Goal: Information Seeking & Learning: Learn about a topic

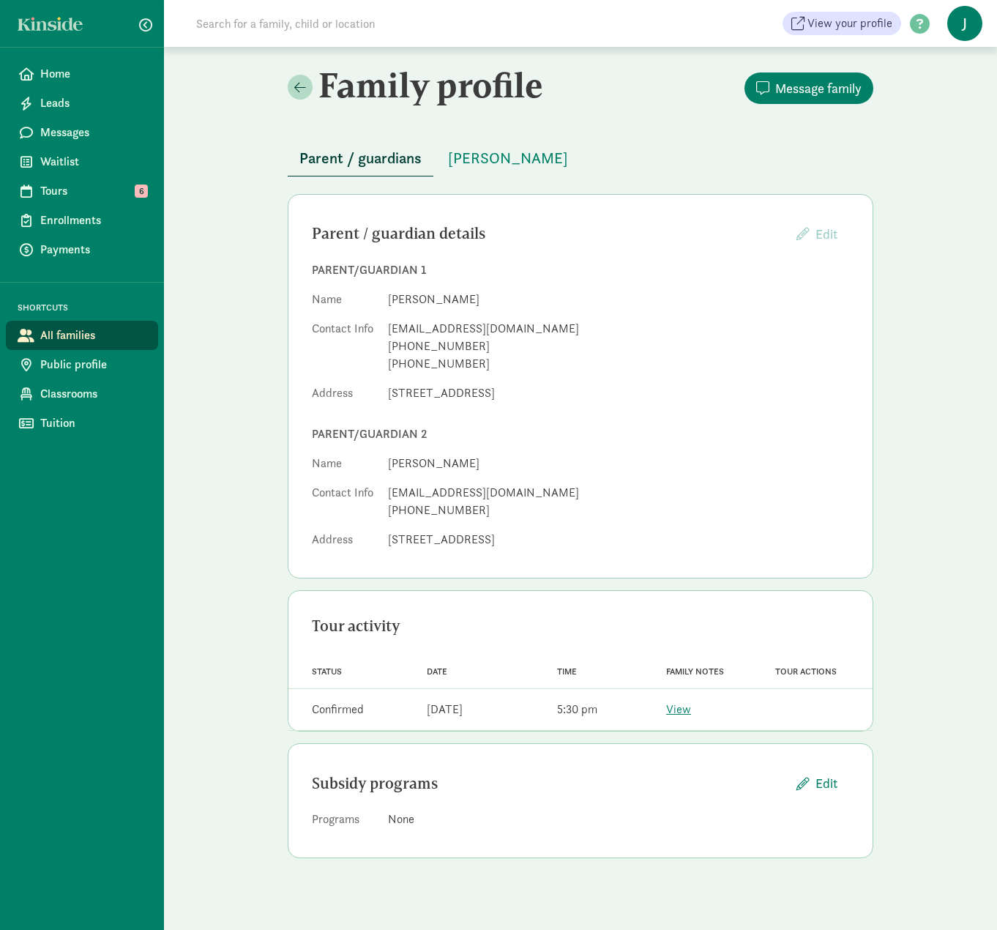
click at [262, 142] on div "Family profile Message family Parent / guardians [PERSON_NAME] Parent / guardia…" at bounding box center [580, 467] width 833 height 841
click at [245, 23] on input at bounding box center [392, 23] width 411 height 29
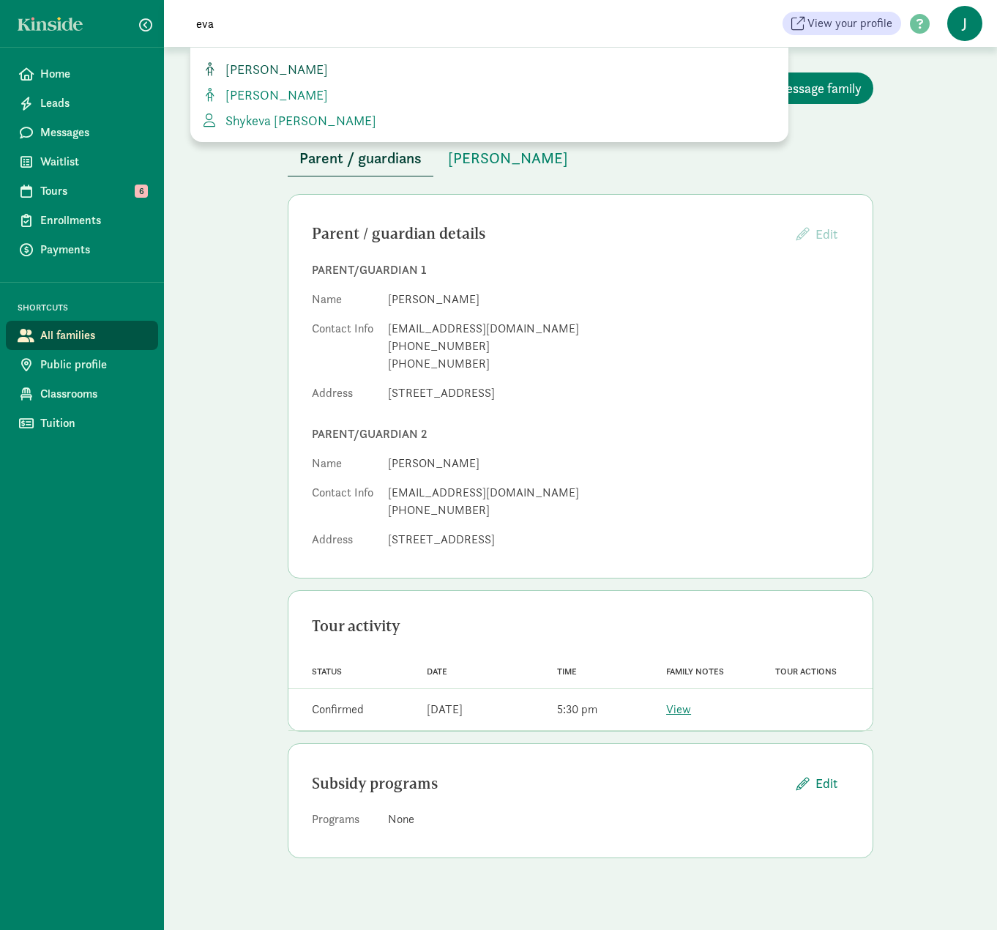
type input "eva"
click at [255, 71] on span "evangeline alvarez" at bounding box center [274, 69] width 108 height 17
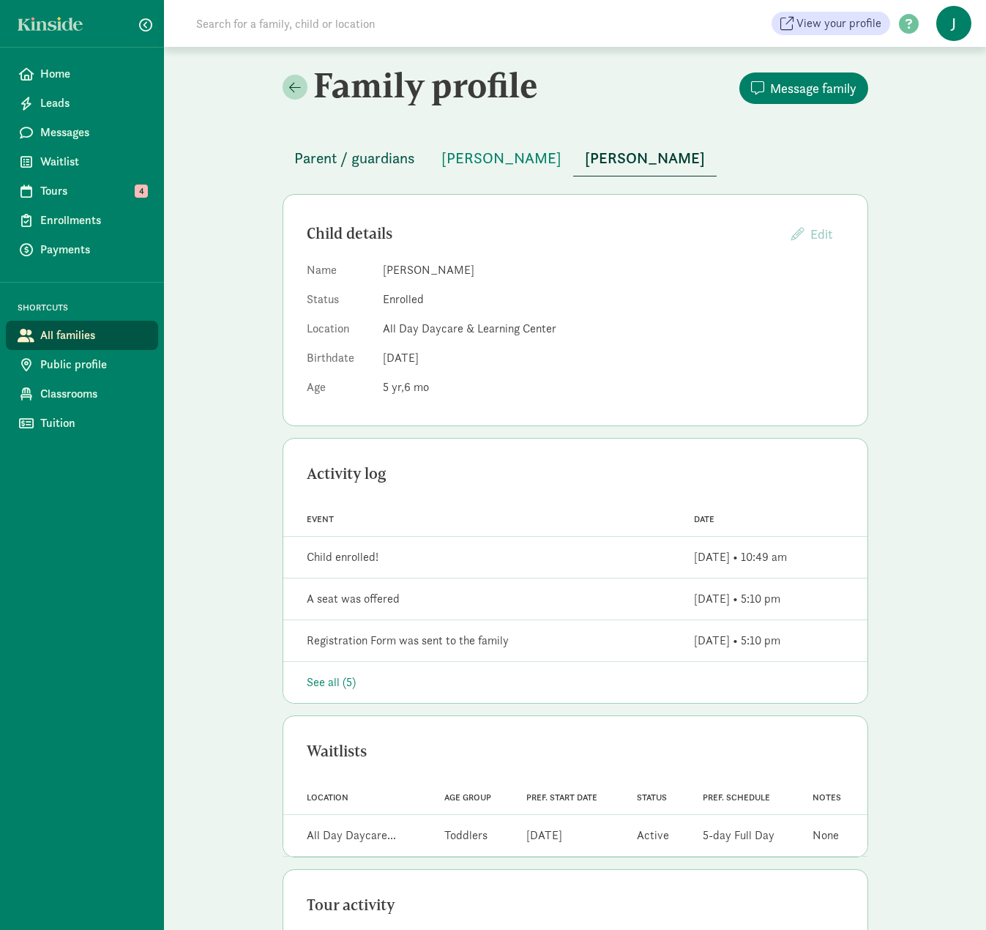
click at [336, 158] on span "Parent / guardians" at bounding box center [354, 157] width 121 height 23
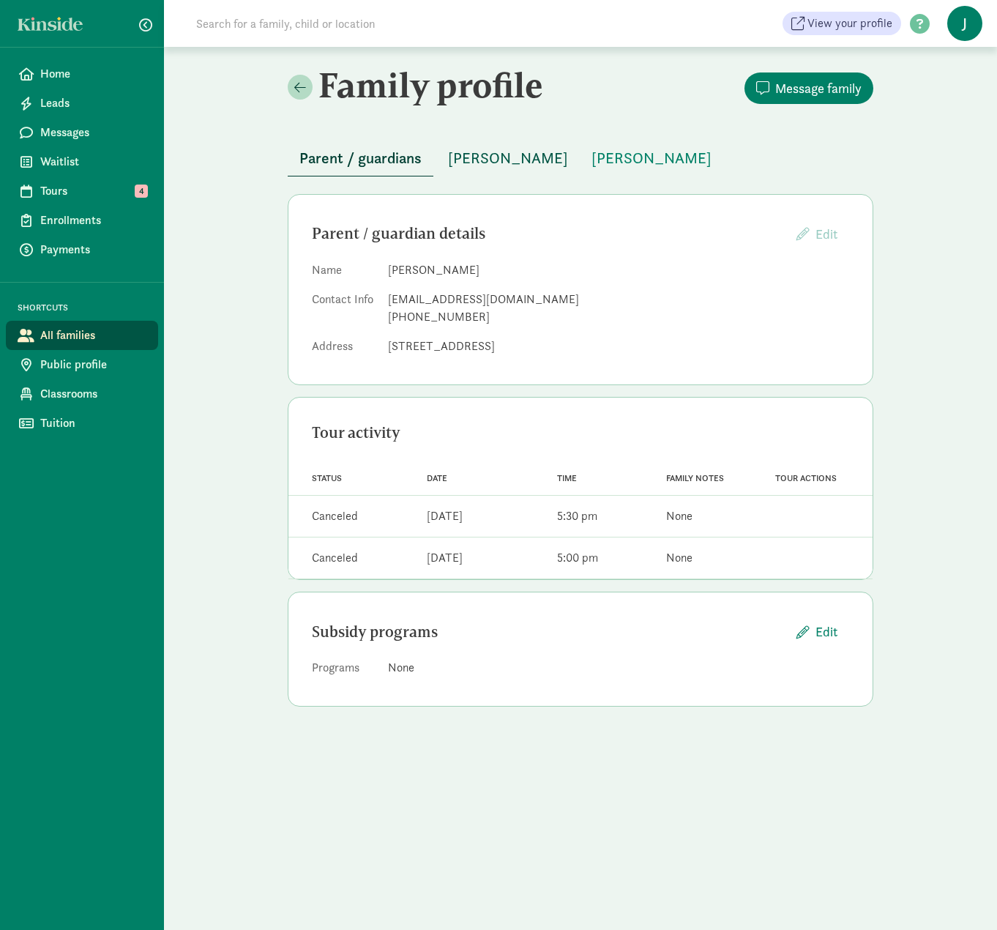
click at [485, 156] on span "grayson alvarez" at bounding box center [508, 157] width 120 height 23
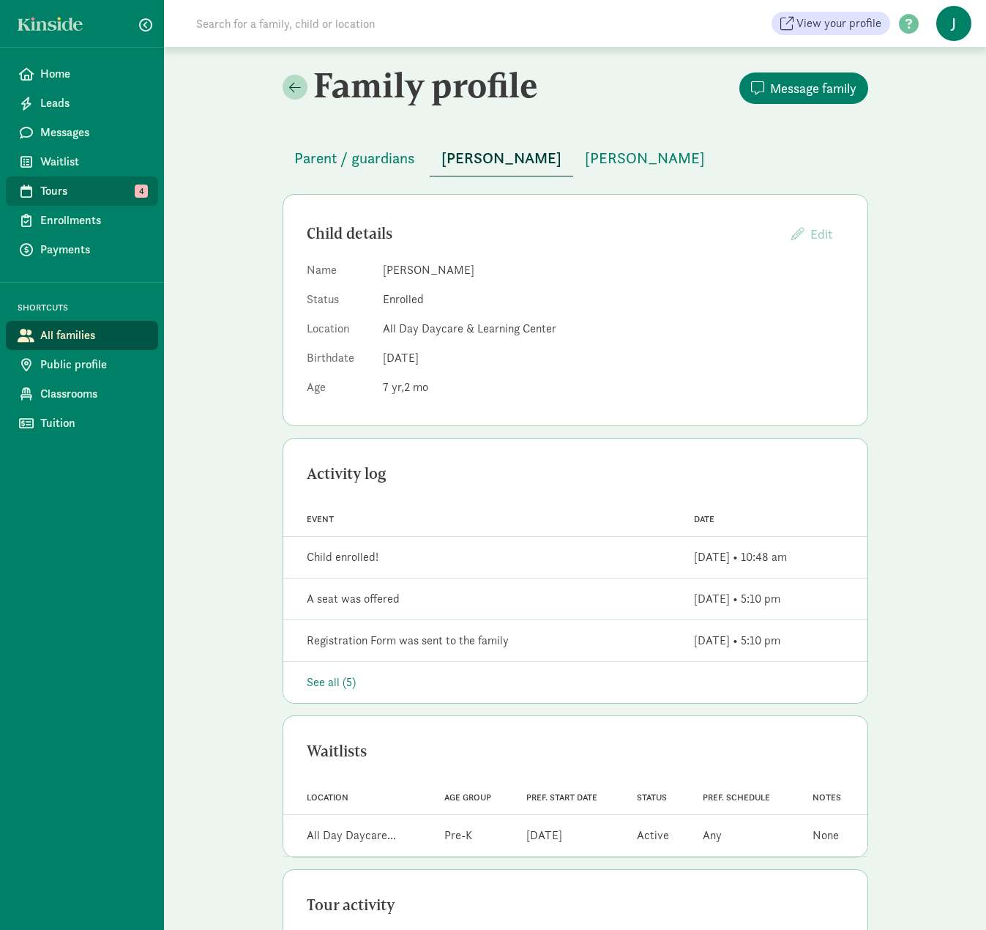
click at [73, 191] on span "Tours" at bounding box center [93, 191] width 106 height 18
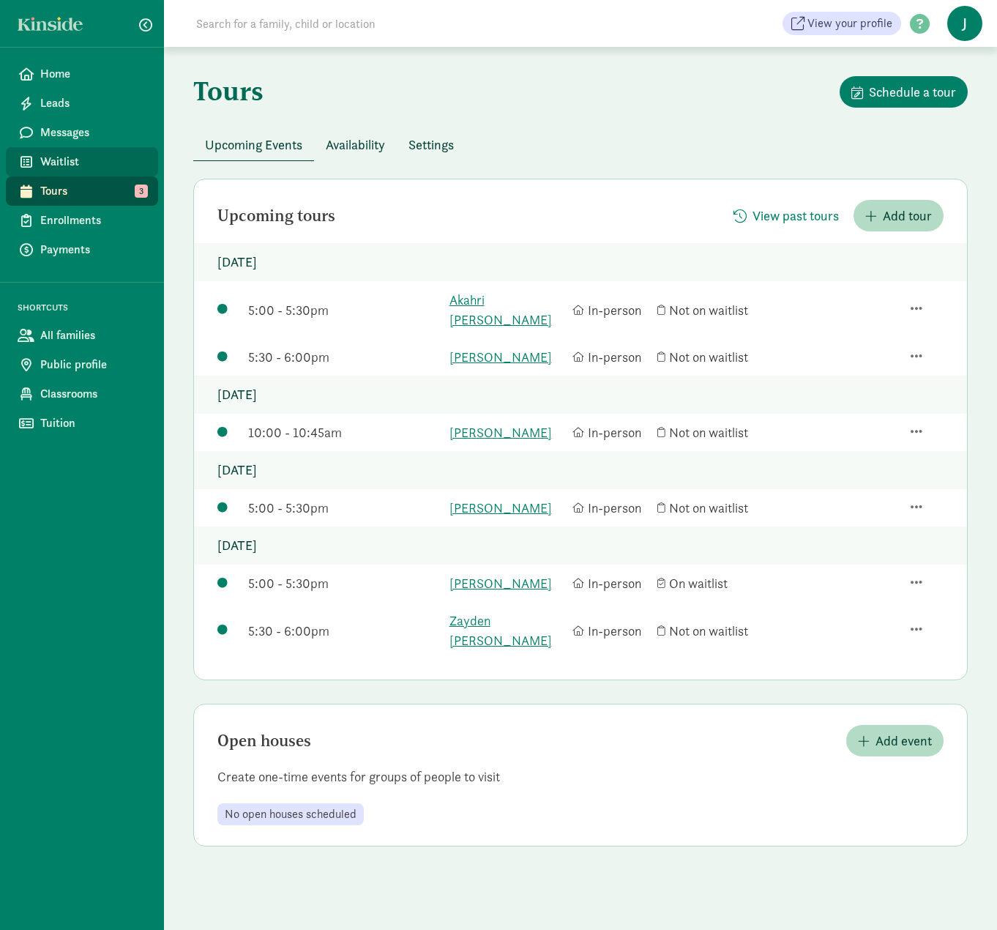
click at [70, 159] on span "Waitlist" at bounding box center [93, 162] width 106 height 18
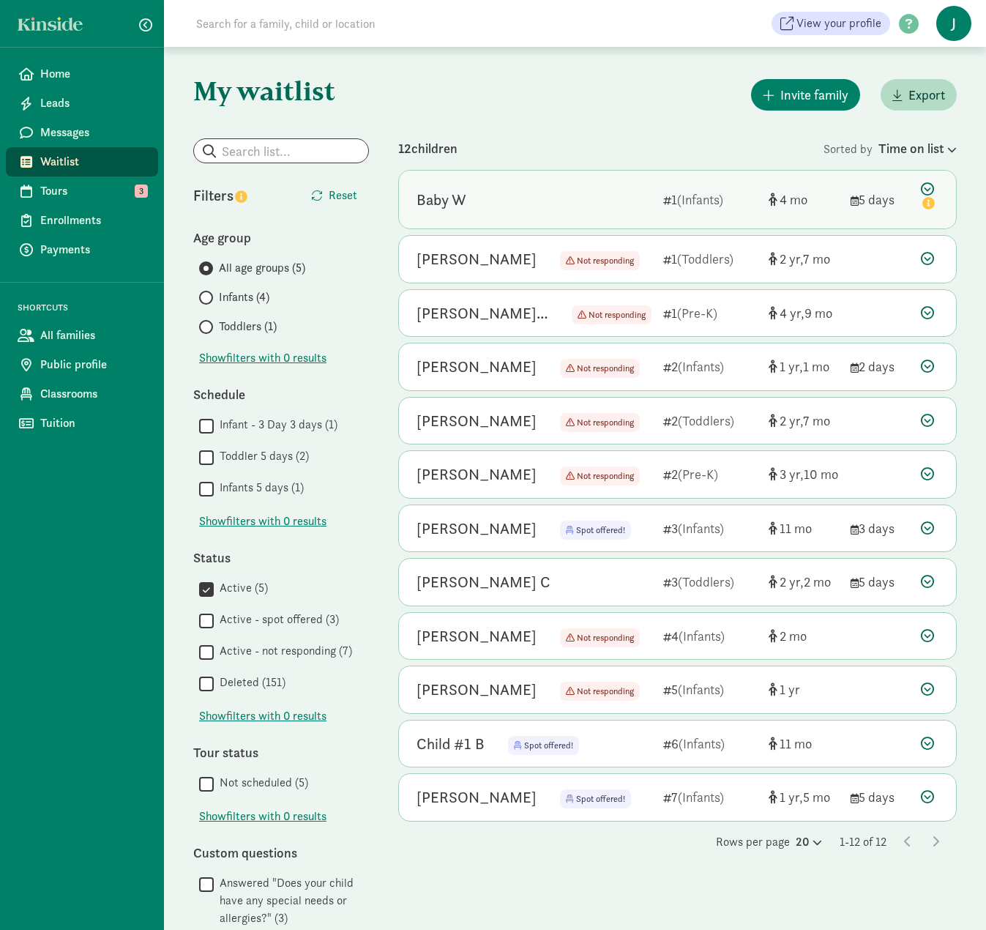
click at [498, 201] on div "Baby W" at bounding box center [534, 199] width 235 height 23
